Goal: Information Seeking & Learning: Learn about a topic

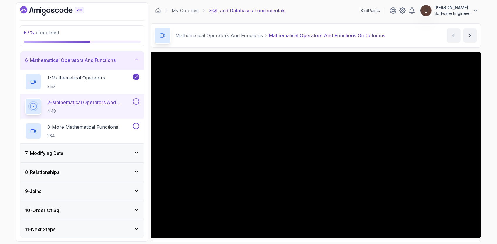
click at [105, 170] on div "8 - Relationships" at bounding box center [82, 172] width 114 height 7
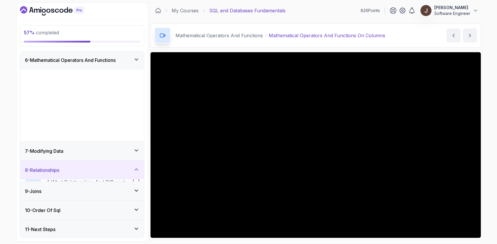
scroll to position [22, 0]
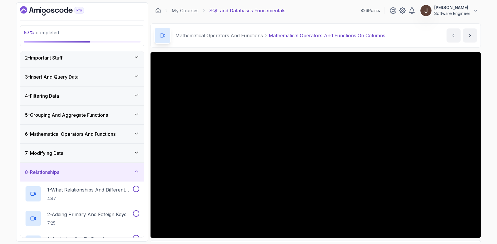
click at [130, 118] on div "5 - Grouping And Aggregate Functions" at bounding box center [82, 114] width 114 height 7
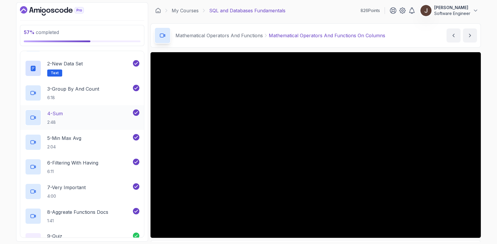
scroll to position [119, 0]
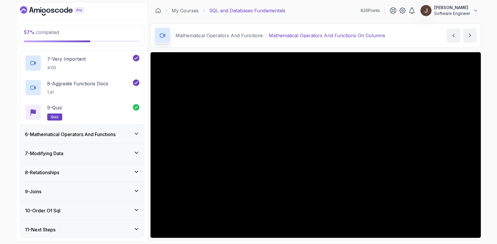
click at [120, 154] on div "7 - Modifying Data" at bounding box center [82, 153] width 114 height 7
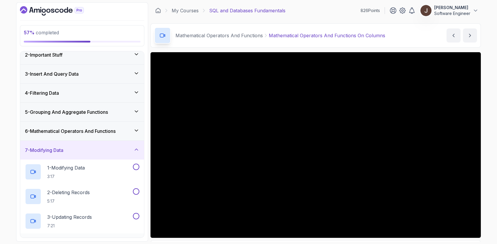
scroll to position [18, 0]
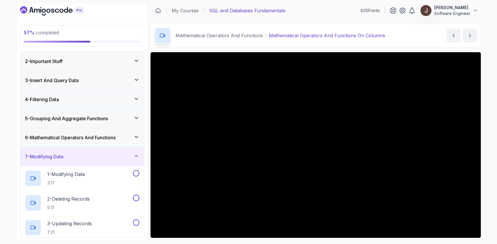
click at [130, 134] on div "6 - Mathematical Operators And Functions" at bounding box center [82, 137] width 114 height 7
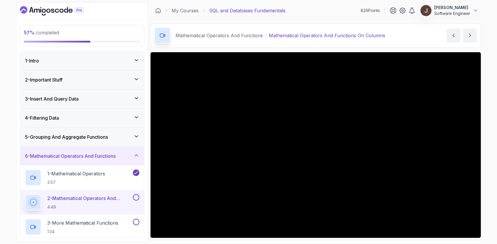
scroll to position [0, 0]
click at [94, 104] on div "3 - Insert And Query Data" at bounding box center [82, 98] width 124 height 19
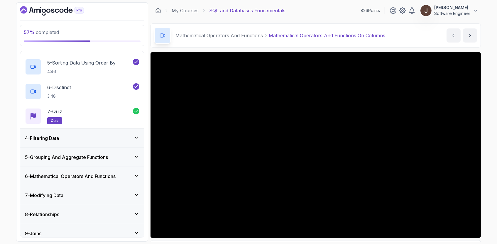
click at [108, 135] on div "4 - Filtering Data" at bounding box center [82, 138] width 114 height 7
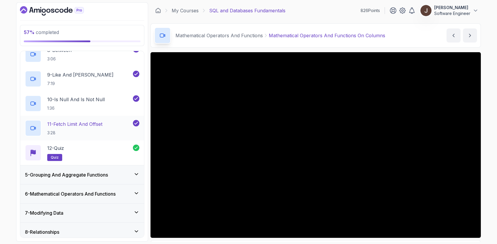
scroll to position [259, 0]
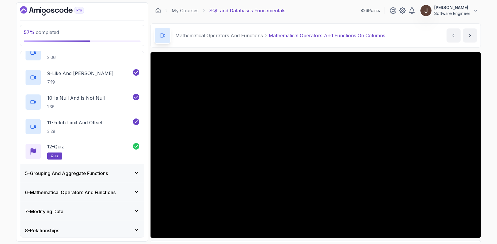
click at [108, 174] on h3 "5 - Grouping And Aggregate Functions" at bounding box center [66, 173] width 83 height 7
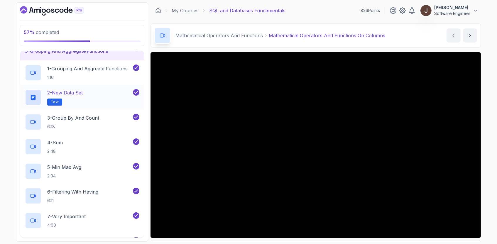
scroll to position [90, 0]
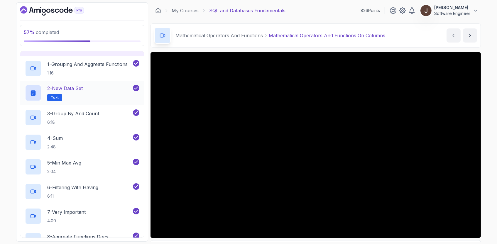
click at [87, 94] on div "2 - New Data Set Text" at bounding box center [78, 93] width 107 height 16
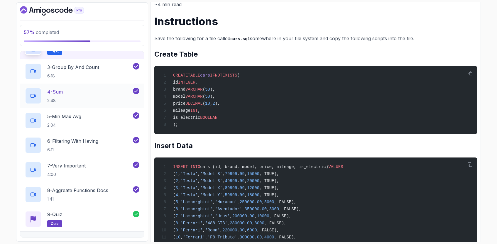
scroll to position [147, 0]
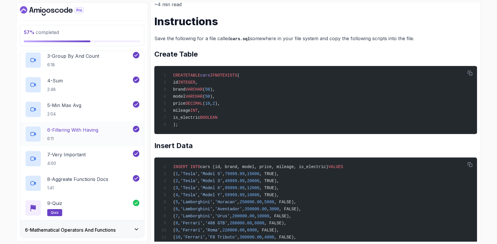
click at [82, 134] on h2 "6 - Filtering With Having 6:11" at bounding box center [72, 133] width 51 height 15
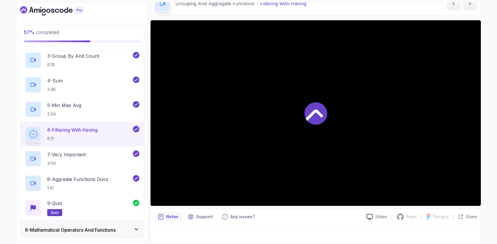
scroll to position [35, 0]
